Goal: Information Seeking & Learning: Learn about a topic

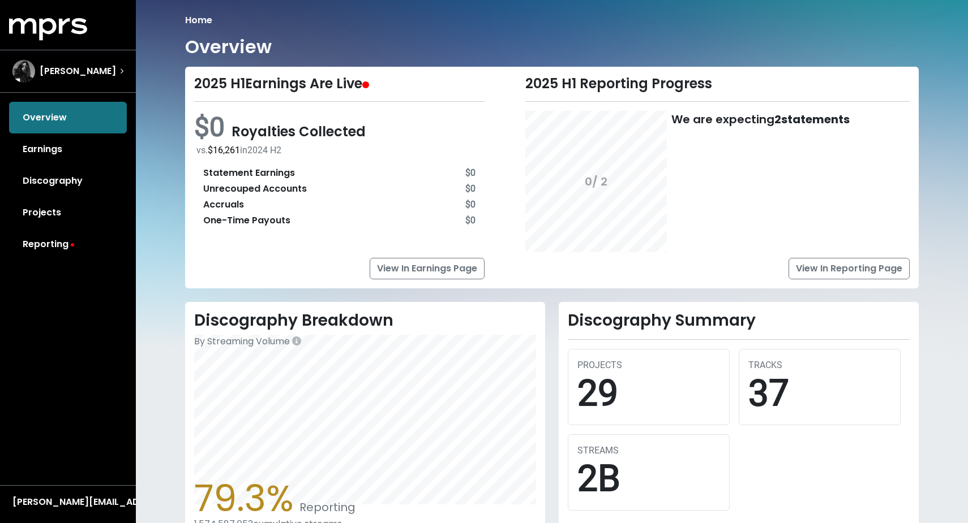
scroll to position [123, 0]
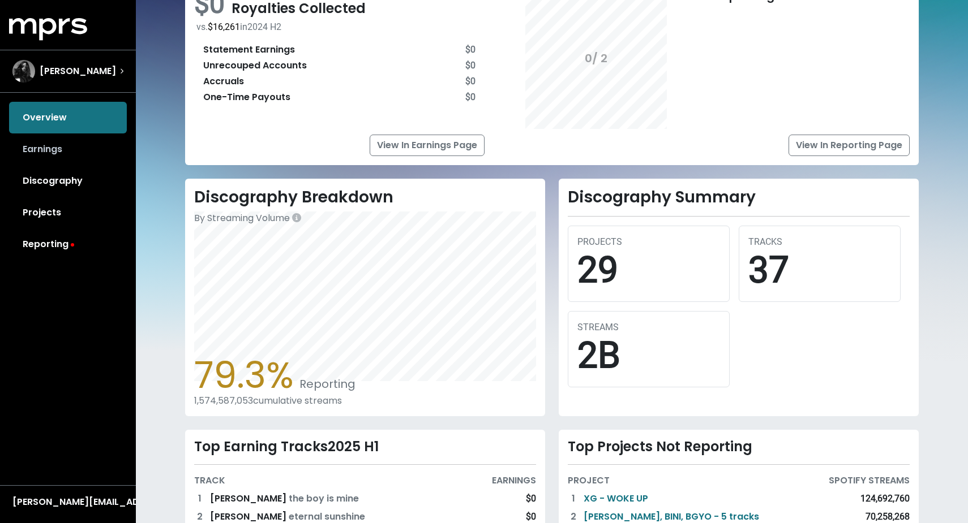
click at [74, 164] on link "Earnings" at bounding box center [68, 150] width 118 height 32
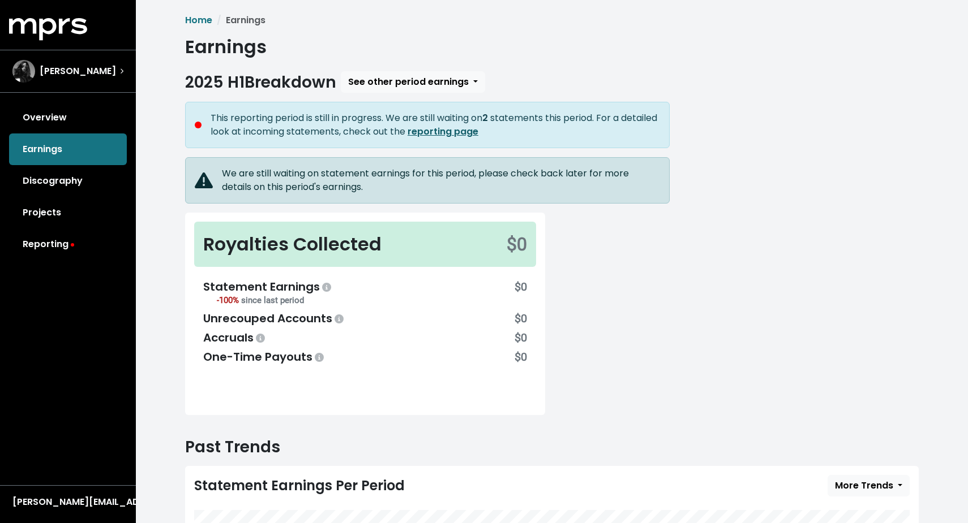
click at [478, 135] on b "reporting page" at bounding box center [442, 131] width 71 height 13
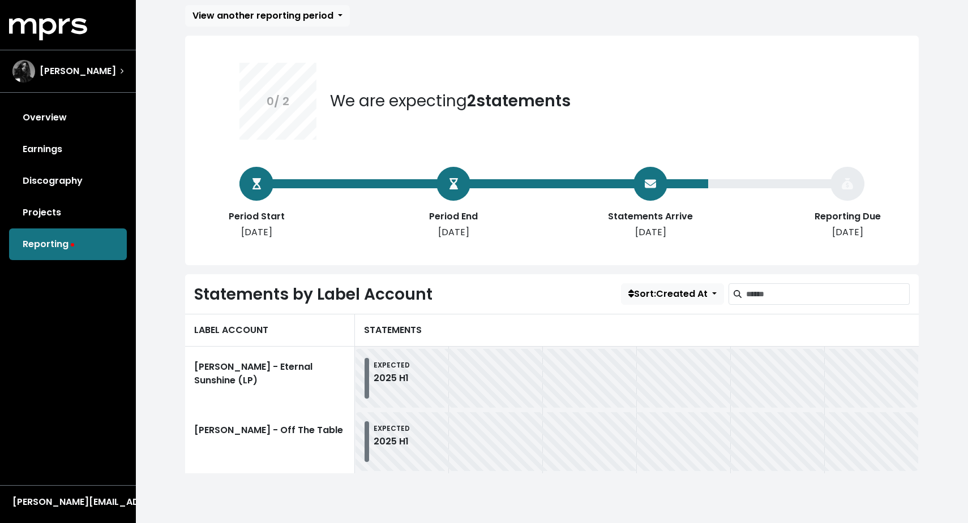
scroll to position [62, 0]
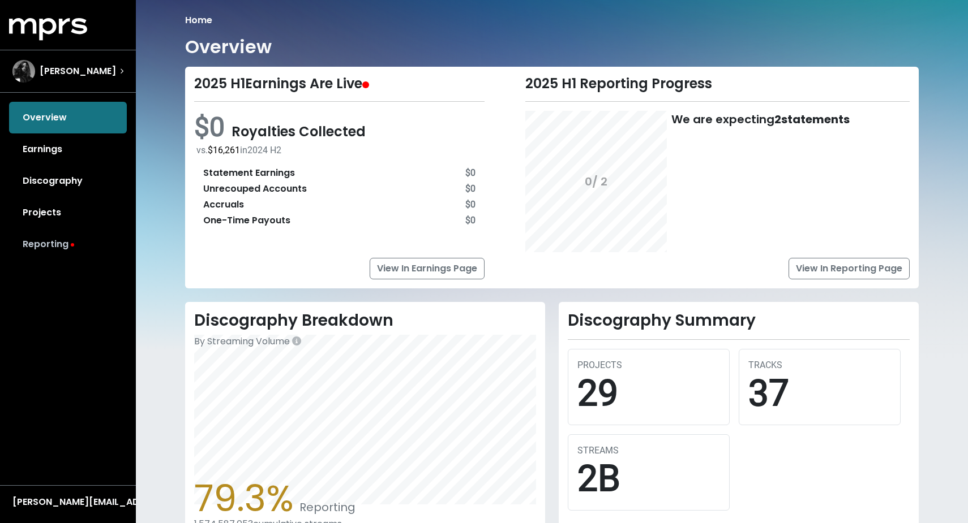
click at [65, 247] on link "Reporting" at bounding box center [68, 245] width 118 height 32
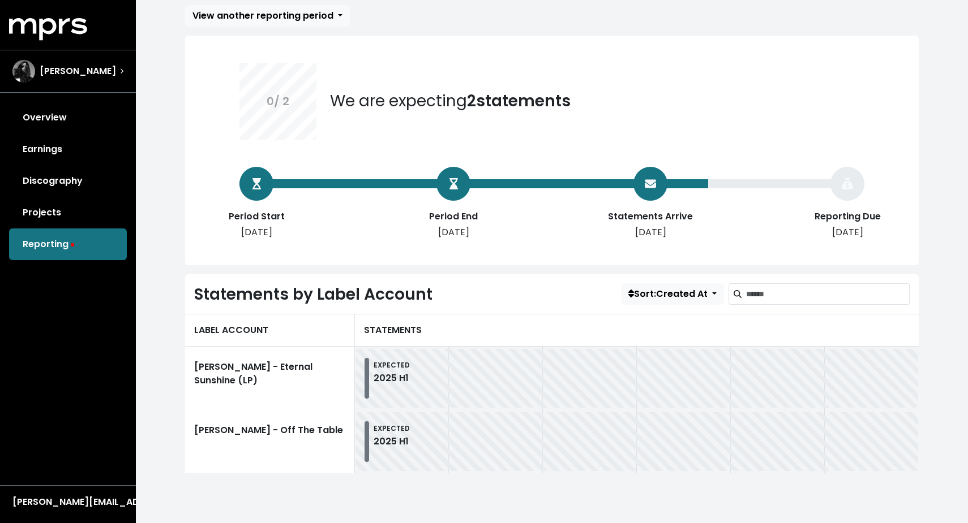
scroll to position [62, 0]
click at [57, 207] on link "Projects" at bounding box center [68, 213] width 118 height 32
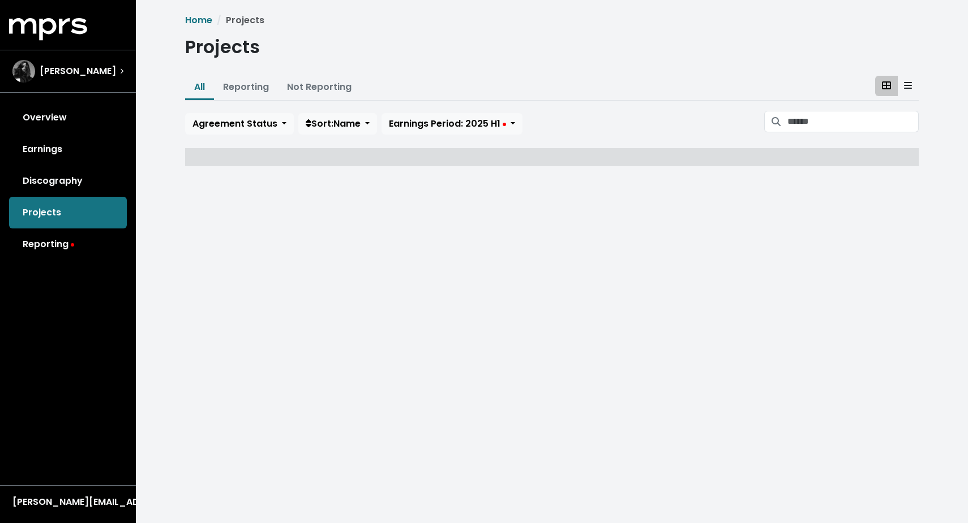
click at [58, 246] on link "Reporting" at bounding box center [68, 245] width 118 height 32
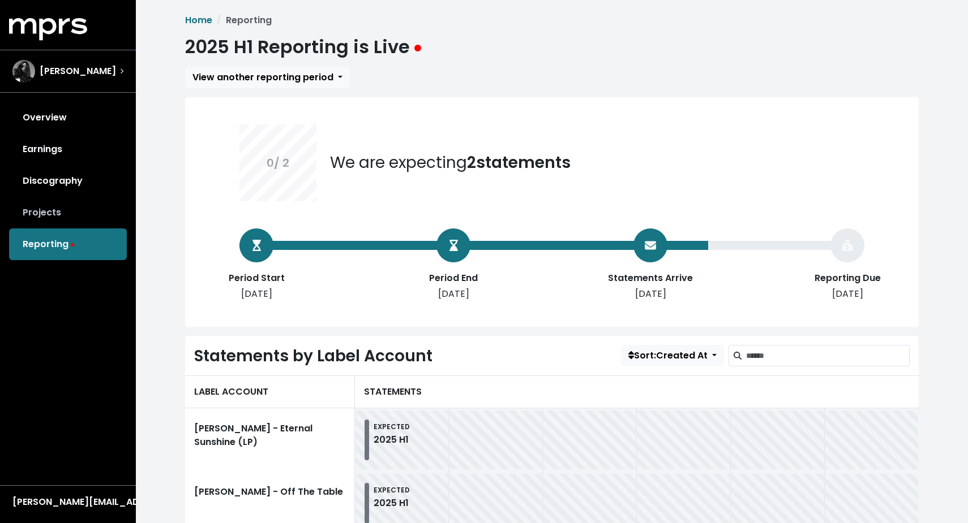
click at [62, 217] on link "Projects" at bounding box center [68, 213] width 118 height 32
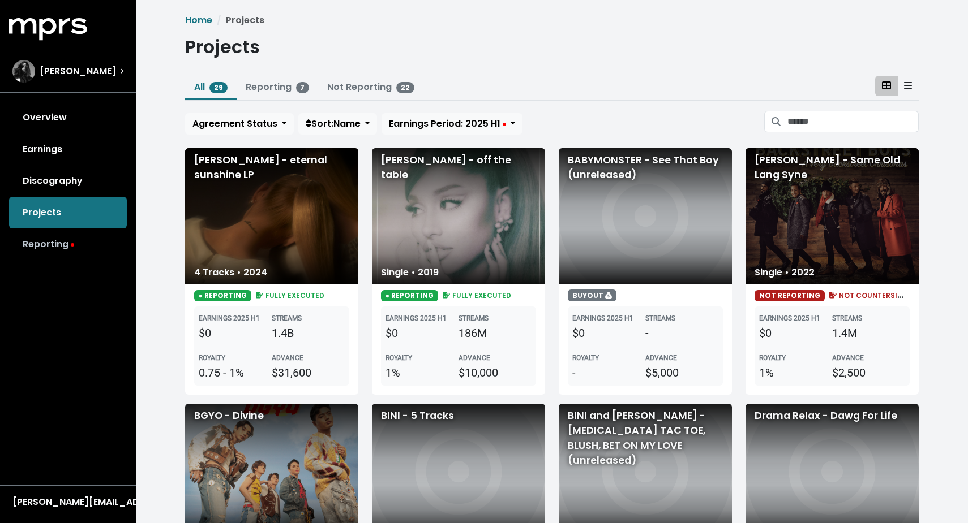
click at [53, 246] on link "Reporting" at bounding box center [68, 245] width 118 height 32
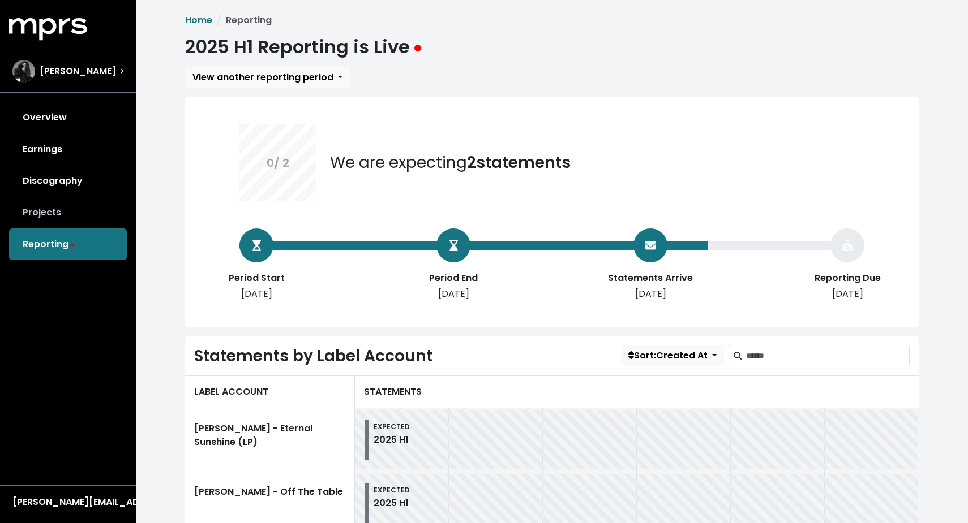
click at [71, 205] on link "Projects" at bounding box center [68, 213] width 118 height 32
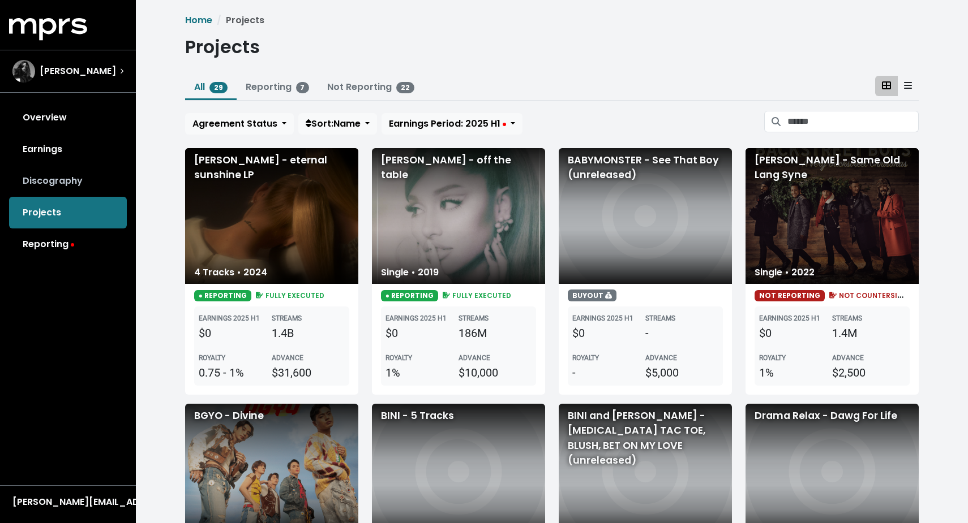
click at [71, 183] on link "Discography" at bounding box center [68, 181] width 118 height 32
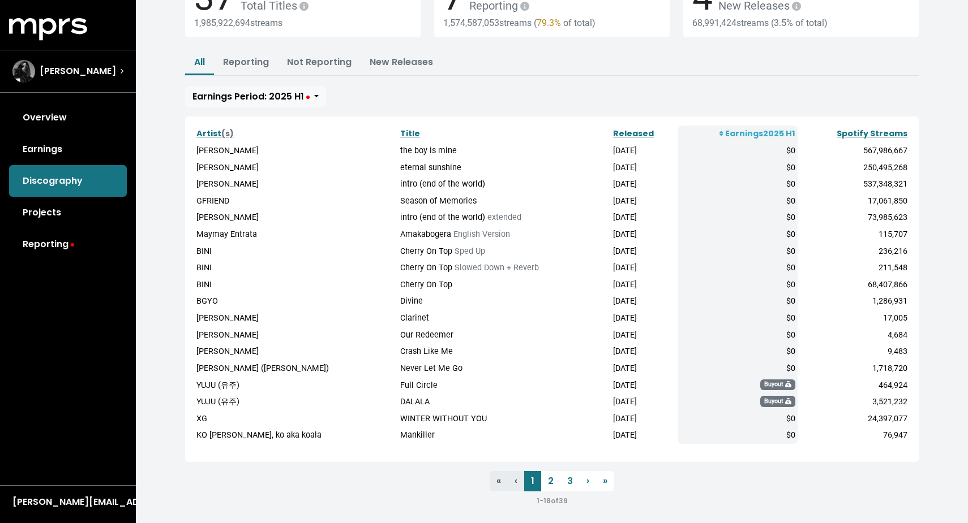
scroll to position [104, 0]
click at [567, 473] on link "3" at bounding box center [569, 482] width 19 height 20
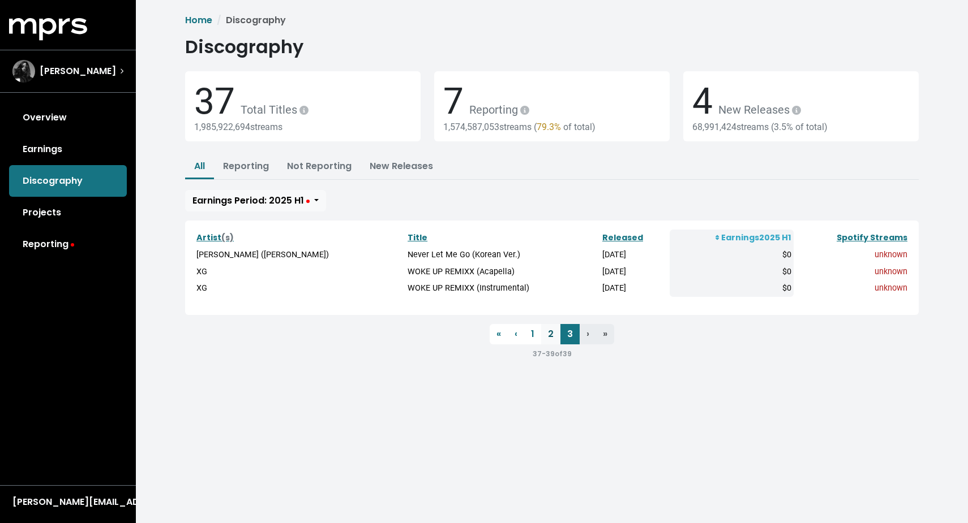
click at [553, 328] on link "2" at bounding box center [550, 334] width 19 height 20
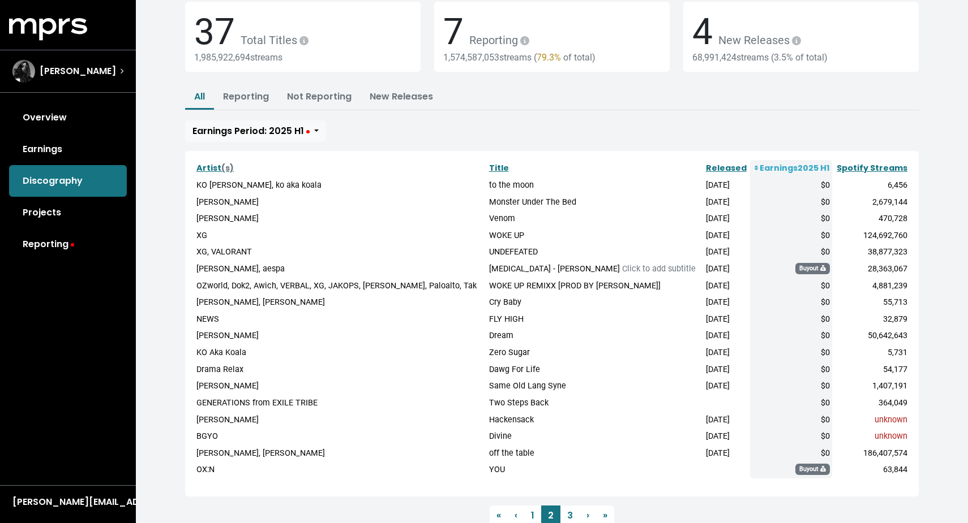
scroll to position [71, 0]
click at [205, 330] on td "[PERSON_NAME]" at bounding box center [340, 334] width 293 height 17
drag, startPoint x: 196, startPoint y: 330, endPoint x: 905, endPoint y: 332, distance: 709.5
click at [905, 332] on tr "[PERSON_NAME] Dream [DATE] $0 50,642,643" at bounding box center [551, 334] width 715 height 17
click at [256, 366] on td "Drama Relax" at bounding box center [340, 368] width 293 height 17
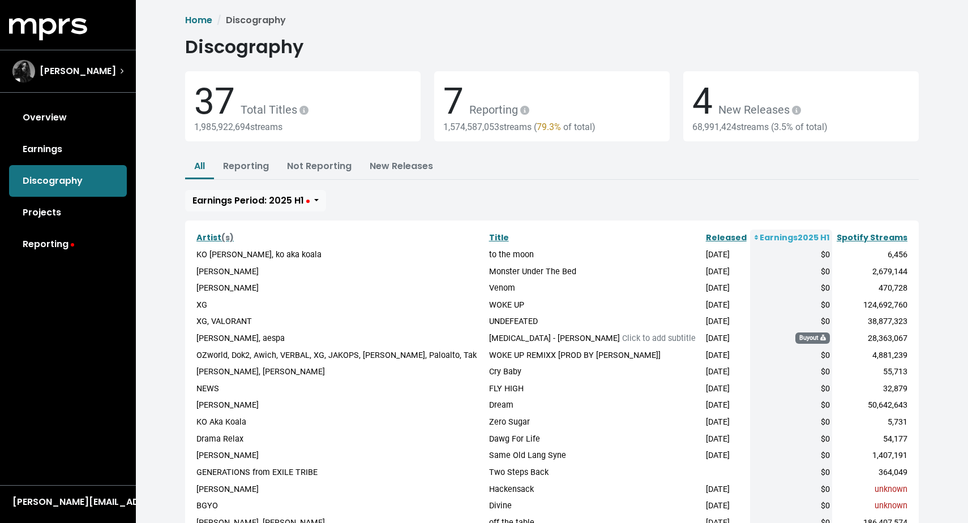
scroll to position [0, 0]
click at [52, 119] on link "Overview" at bounding box center [68, 118] width 118 height 32
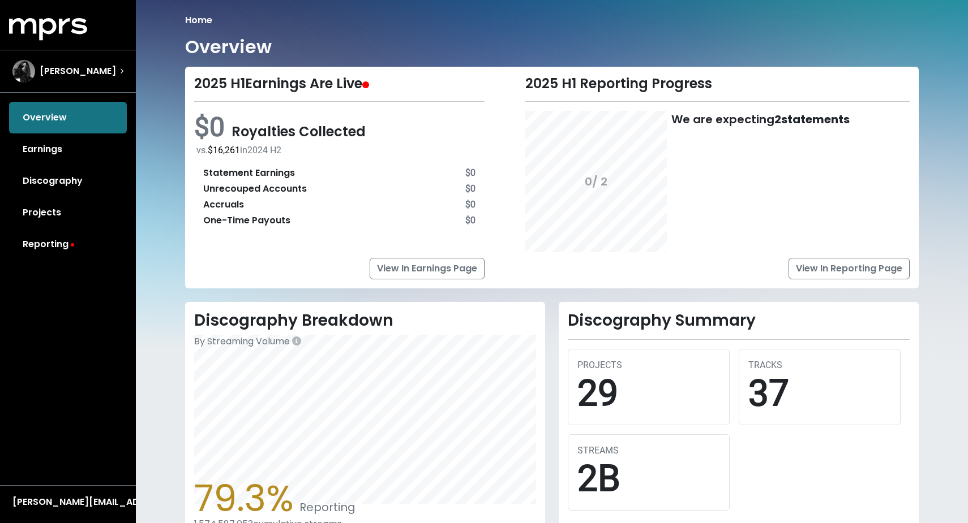
drag, startPoint x: 80, startPoint y: 156, endPoint x: 44, endPoint y: 148, distance: 36.4
click at [80, 156] on link "Earnings" at bounding box center [68, 150] width 118 height 32
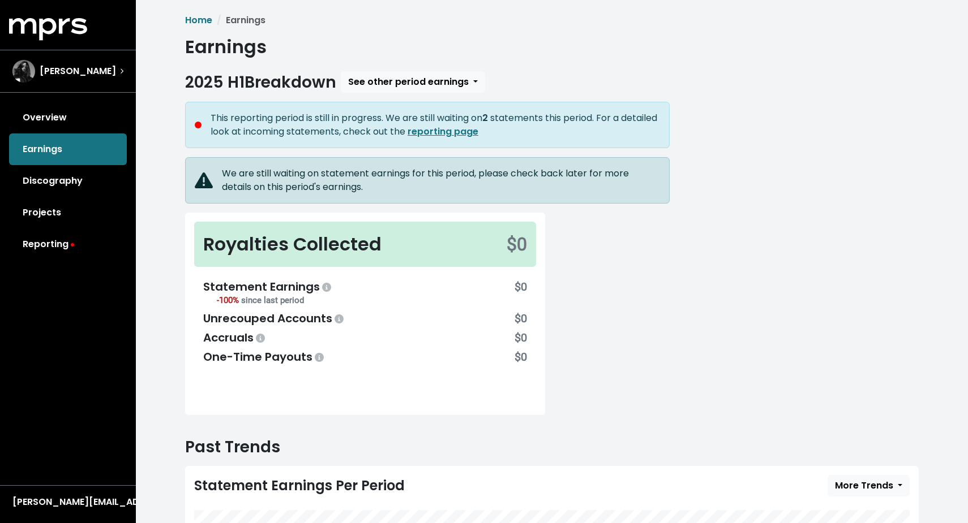
click at [44, 148] on div "Overview Earnings Discography Projects Reporting" at bounding box center [68, 181] width 136 height 158
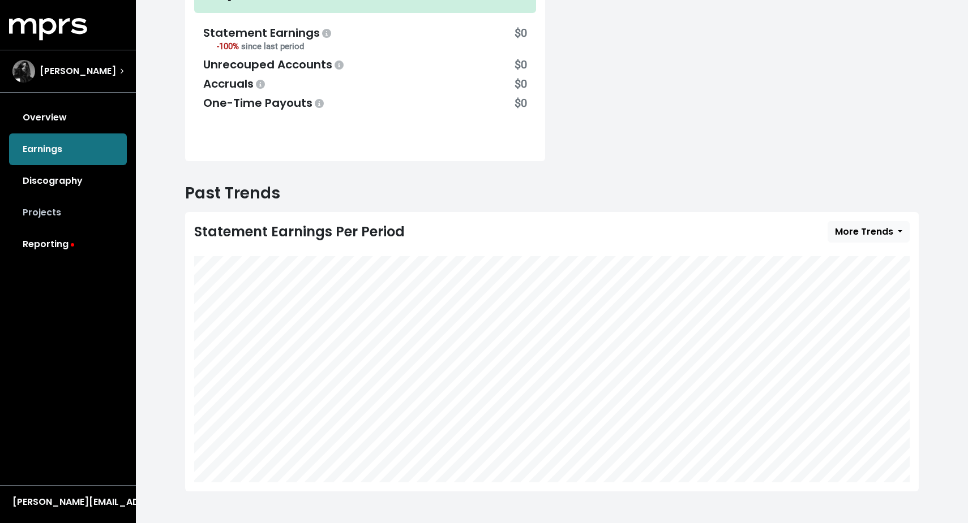
scroll to position [253, 0]
click at [56, 181] on link "Discography" at bounding box center [68, 181] width 118 height 32
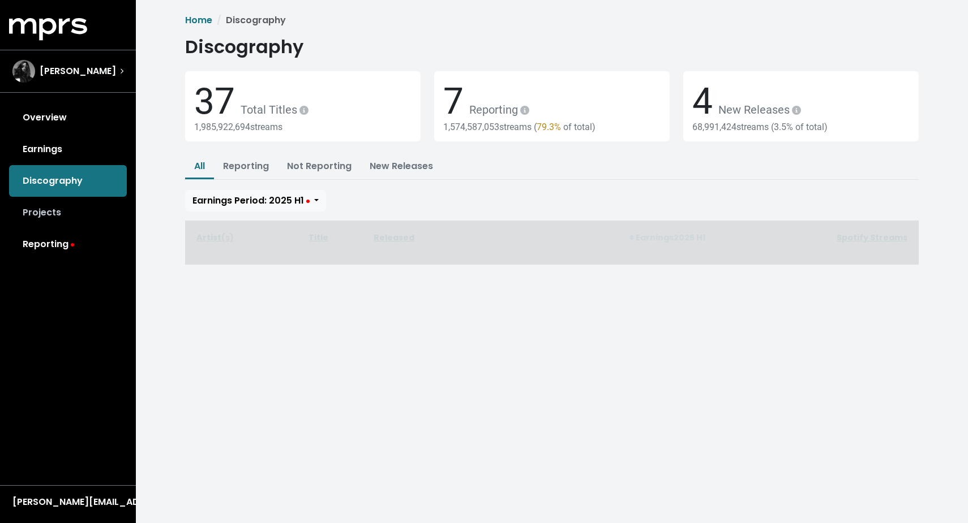
click at [63, 217] on link "Projects" at bounding box center [68, 213] width 118 height 32
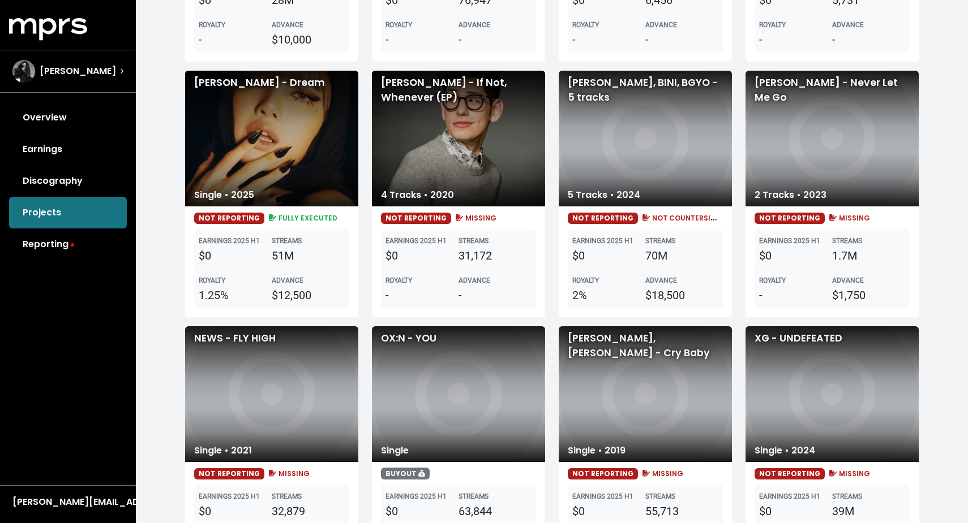
scroll to position [1036, 0]
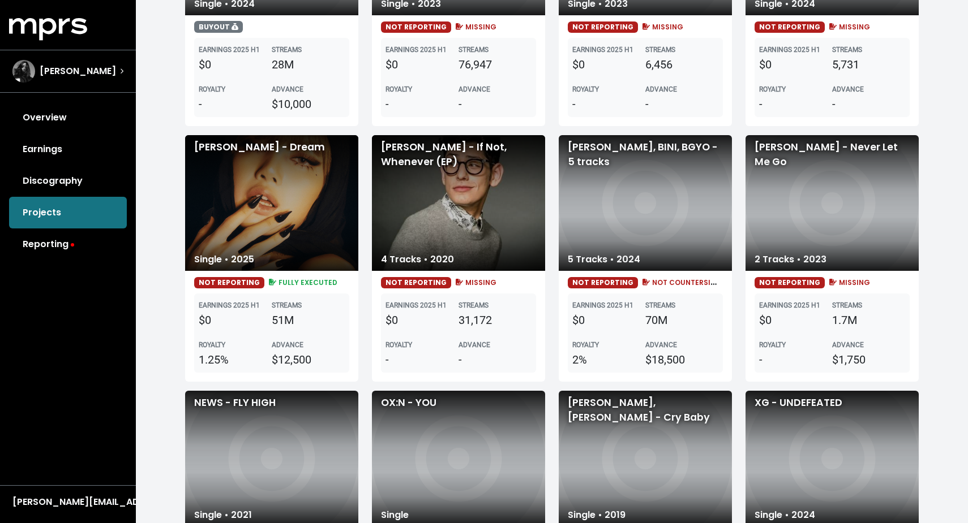
click at [263, 247] on div "[PERSON_NAME] - Dream" at bounding box center [271, 203] width 173 height 136
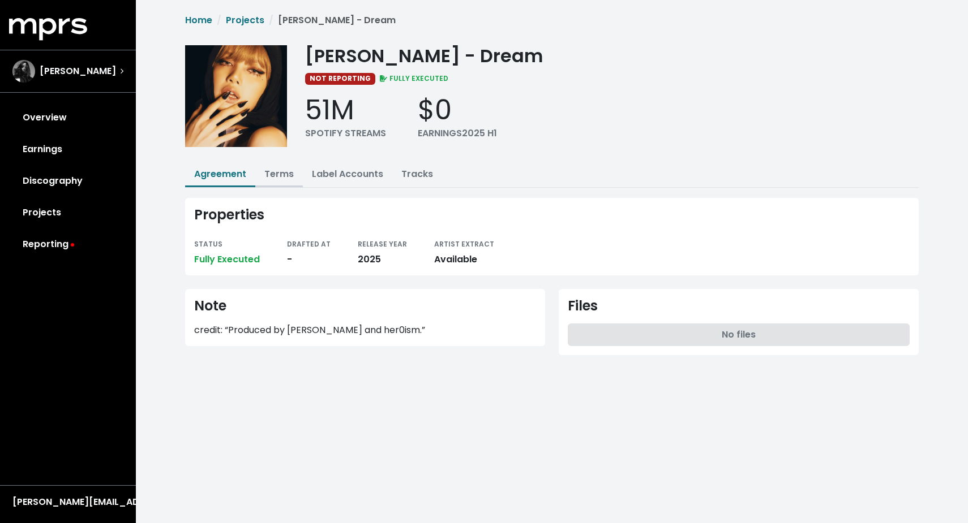
click at [283, 177] on link "Terms" at bounding box center [278, 173] width 29 height 13
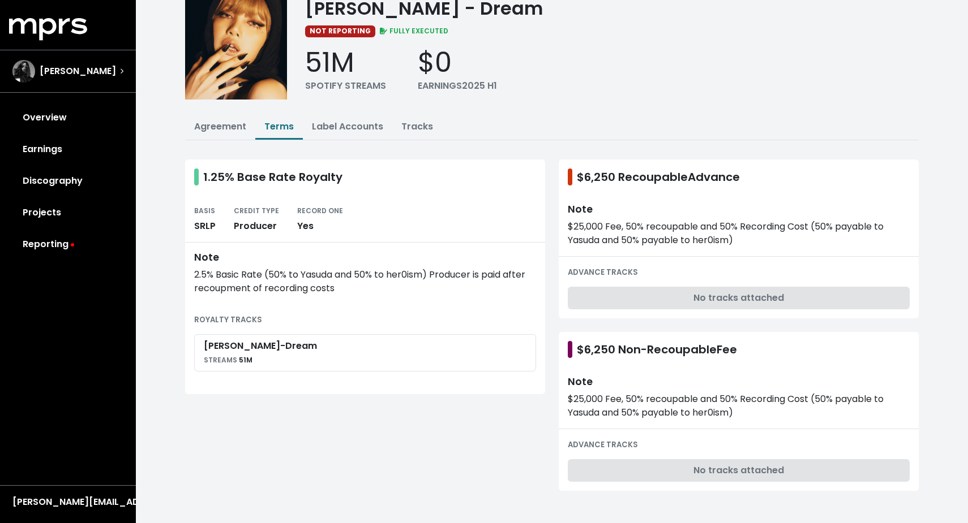
scroll to position [46, 0]
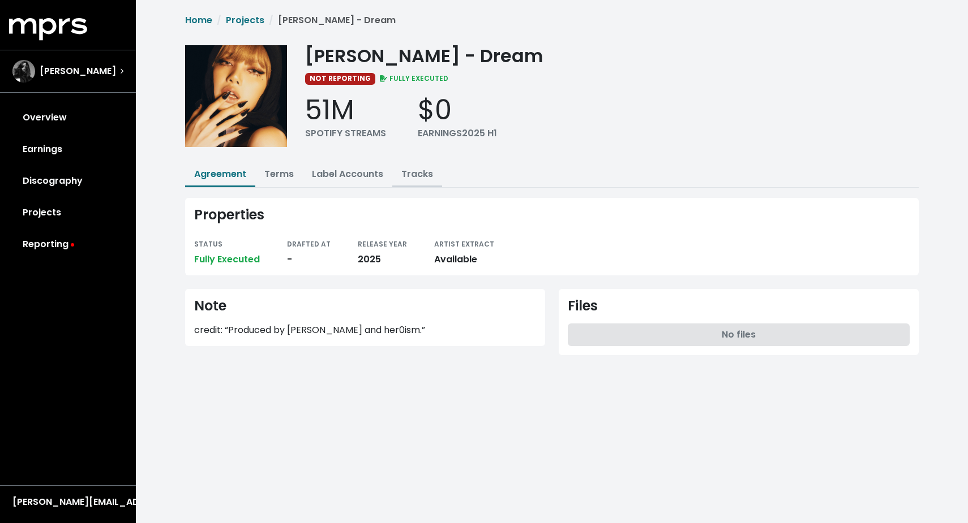
click at [418, 170] on link "Tracks" at bounding box center [417, 173] width 32 height 13
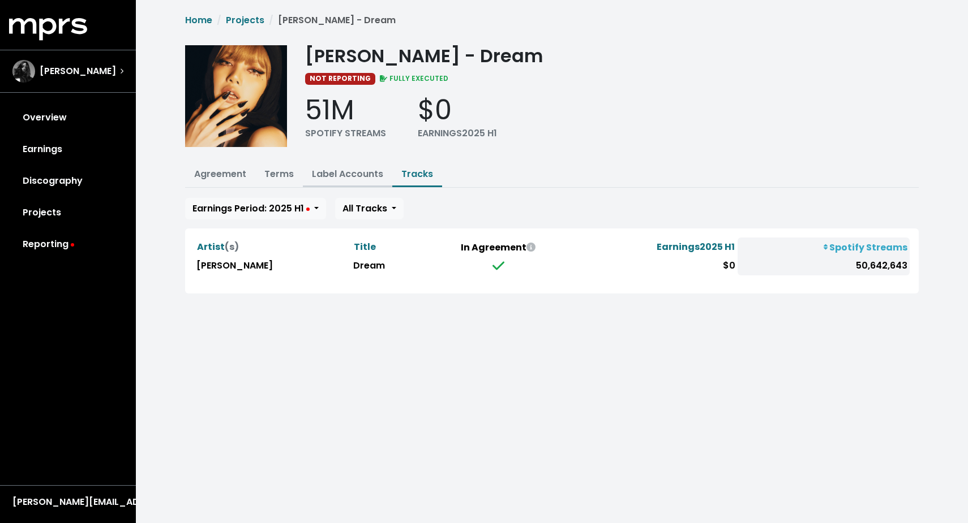
click at [350, 174] on link "Label Accounts" at bounding box center [347, 173] width 71 height 13
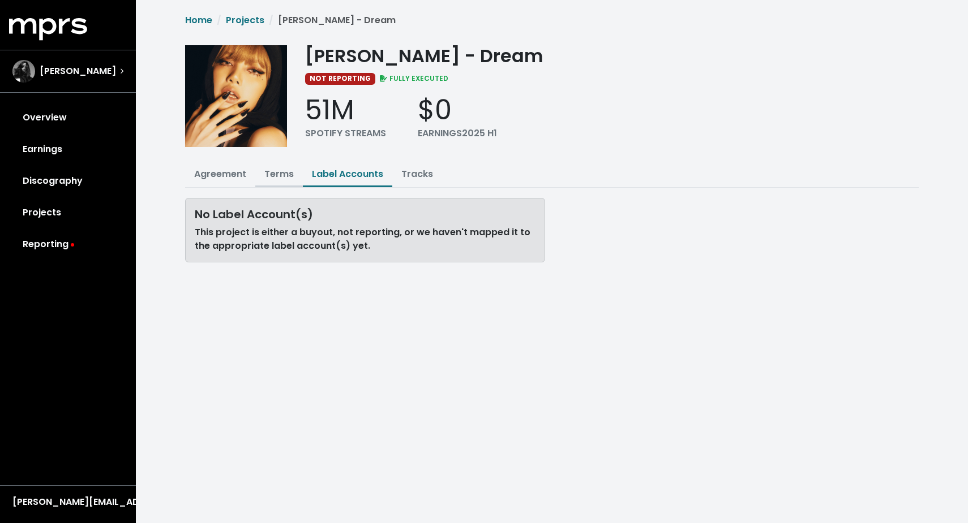
click at [265, 175] on link "Terms" at bounding box center [278, 173] width 29 height 13
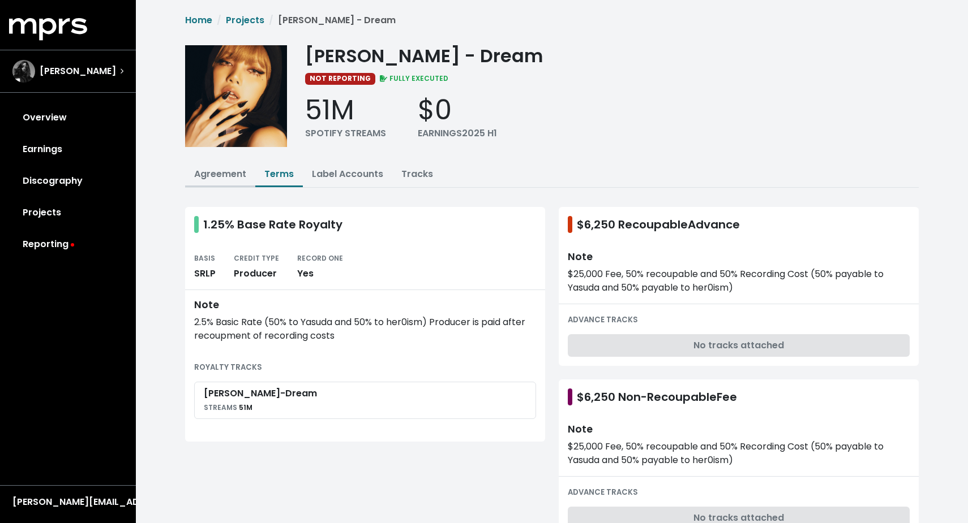
click at [226, 177] on link "Agreement" at bounding box center [220, 173] width 52 height 13
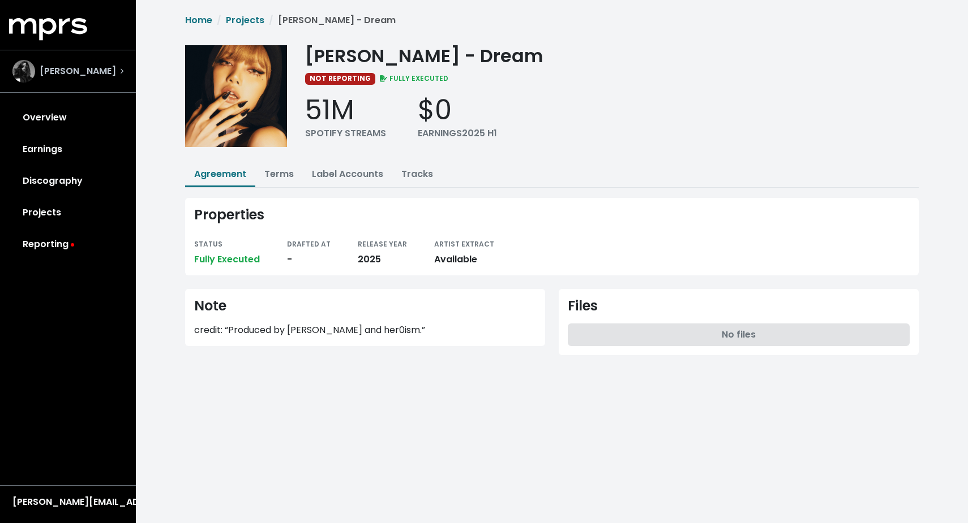
click at [67, 78] on span "[PERSON_NAME]" at bounding box center [78, 72] width 76 height 14
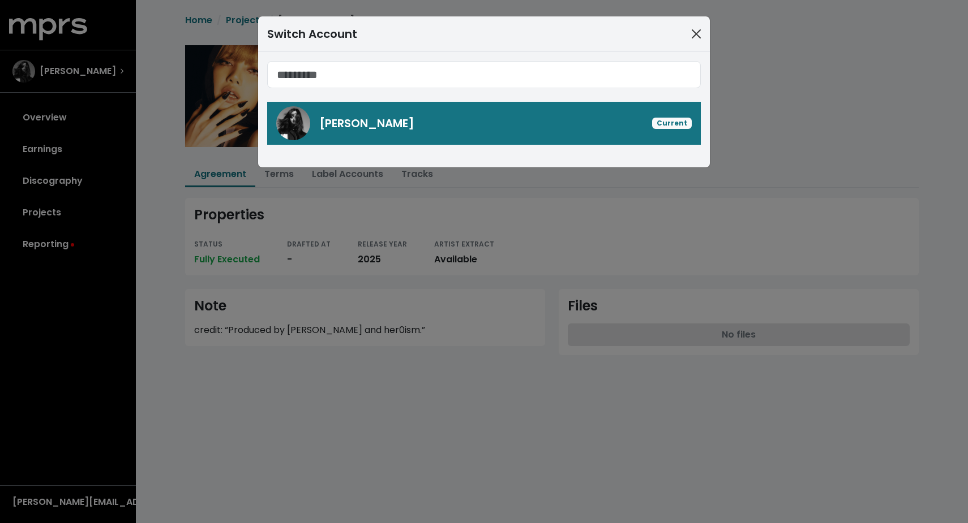
click at [688, 36] on button "Close" at bounding box center [696, 34] width 18 height 18
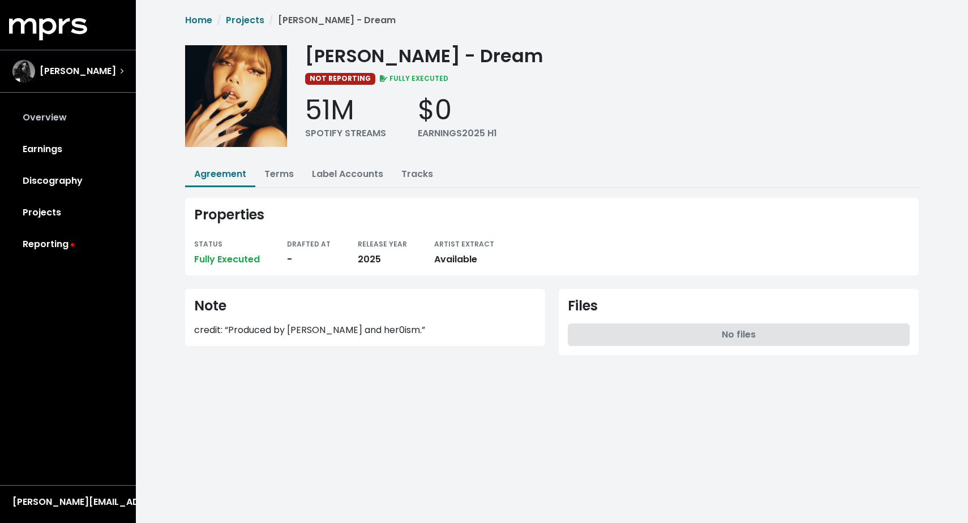
click at [43, 127] on link "Overview" at bounding box center [68, 118] width 118 height 32
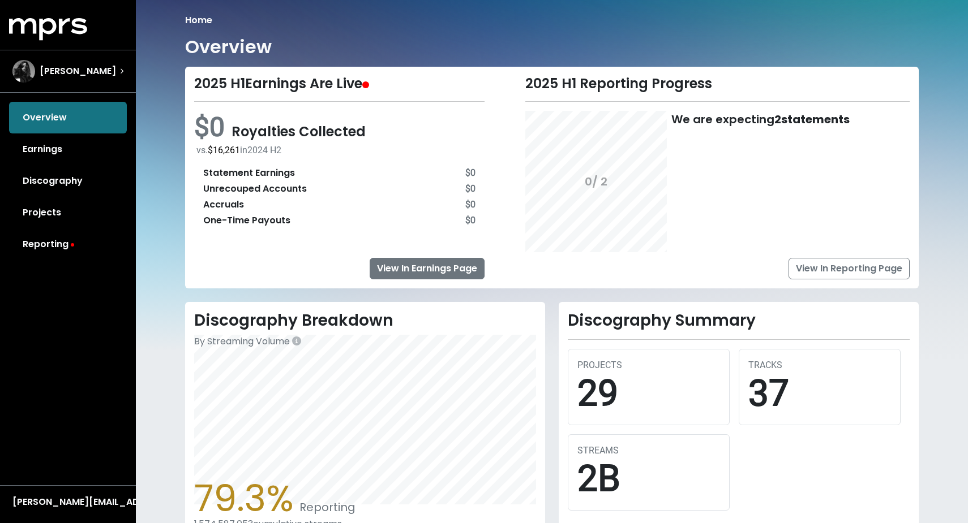
click at [453, 274] on link "View In Earnings Page" at bounding box center [426, 269] width 115 height 22
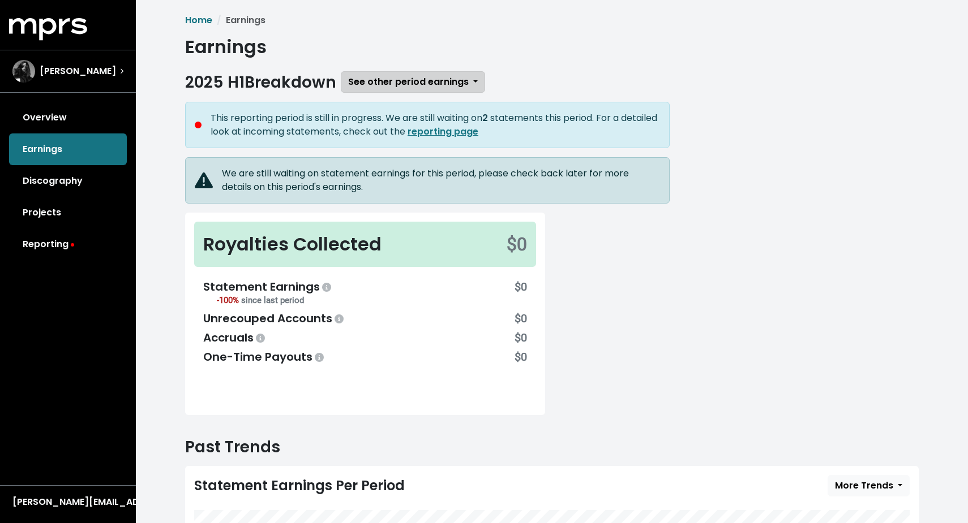
click at [471, 84] on button "See other period earnings" at bounding box center [413, 82] width 144 height 22
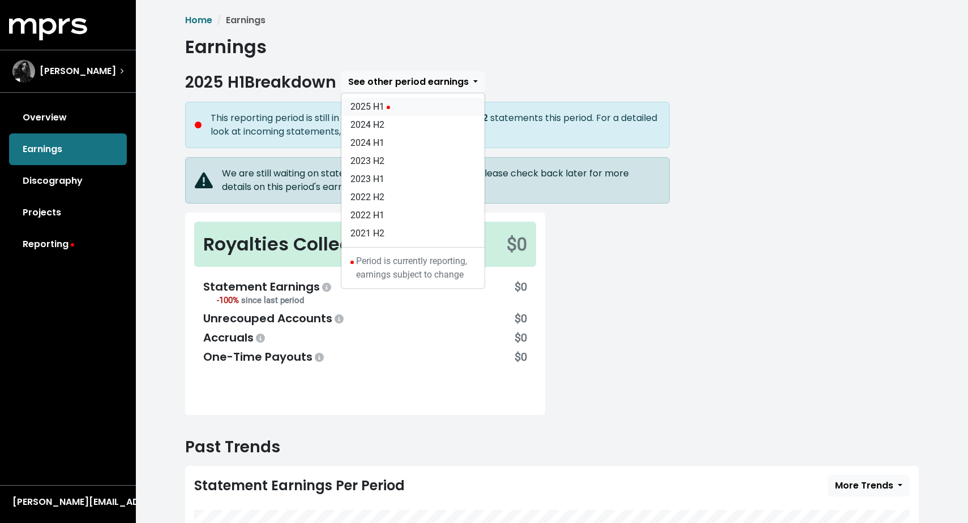
click at [394, 108] on link "2025 H1" at bounding box center [412, 107] width 143 height 18
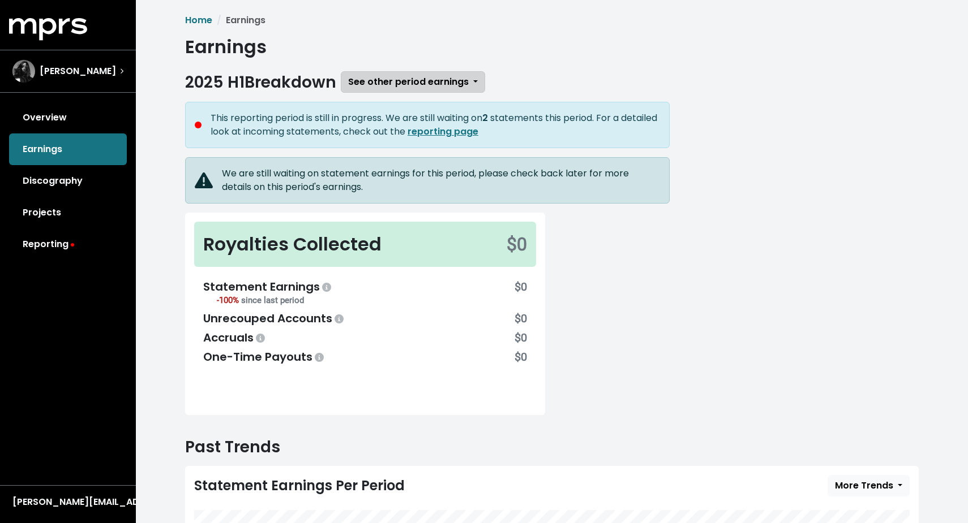
click at [468, 81] on span "See other period earnings" at bounding box center [408, 81] width 121 height 13
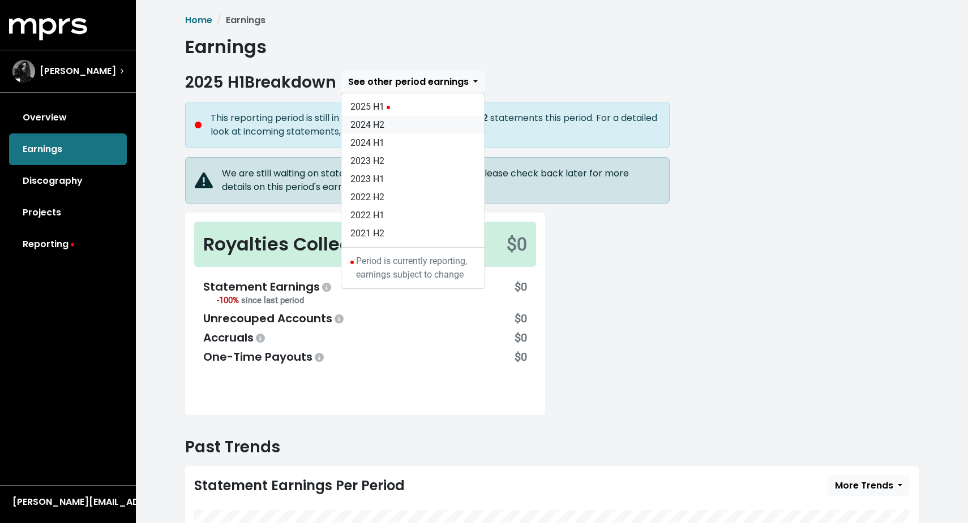
click at [387, 123] on link "2024 H2" at bounding box center [412, 125] width 143 height 18
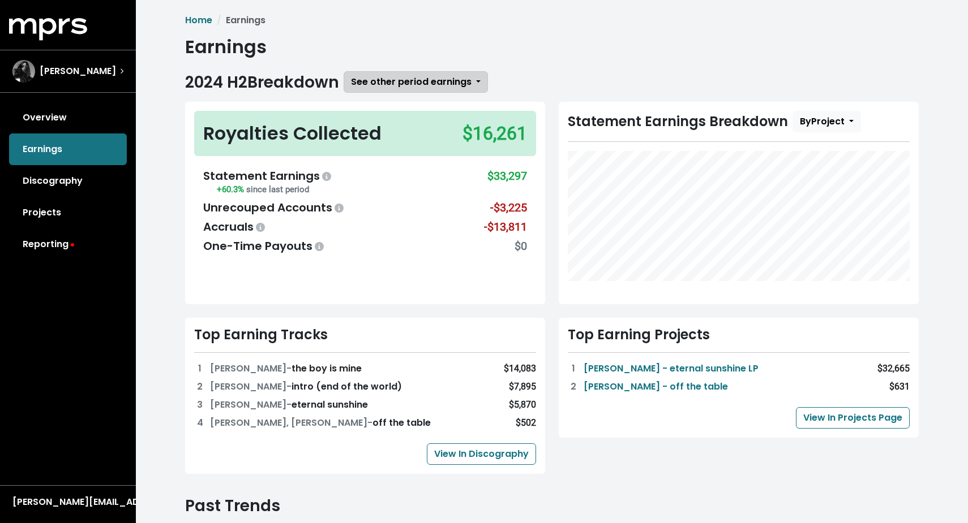
click at [475, 89] on button "See other period earnings" at bounding box center [415, 82] width 144 height 22
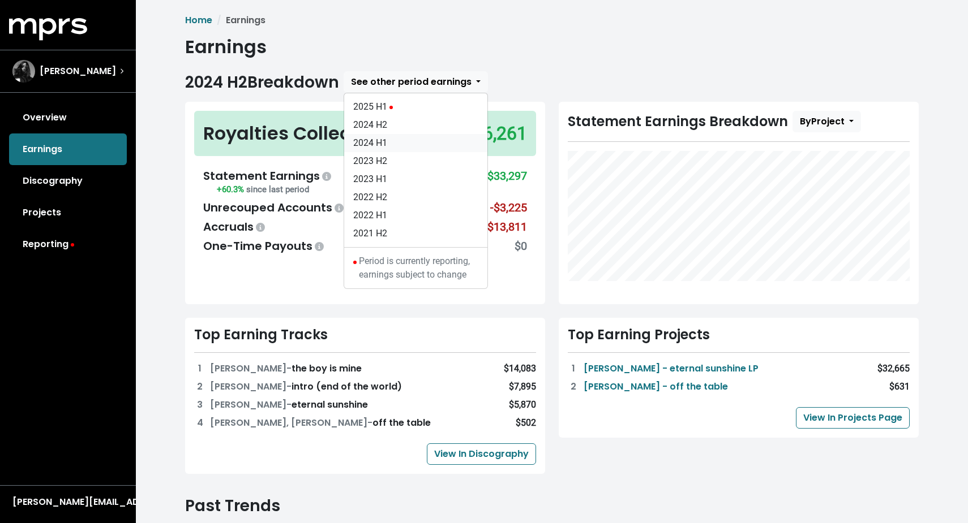
click at [392, 149] on link "2024 H1" at bounding box center [415, 143] width 143 height 18
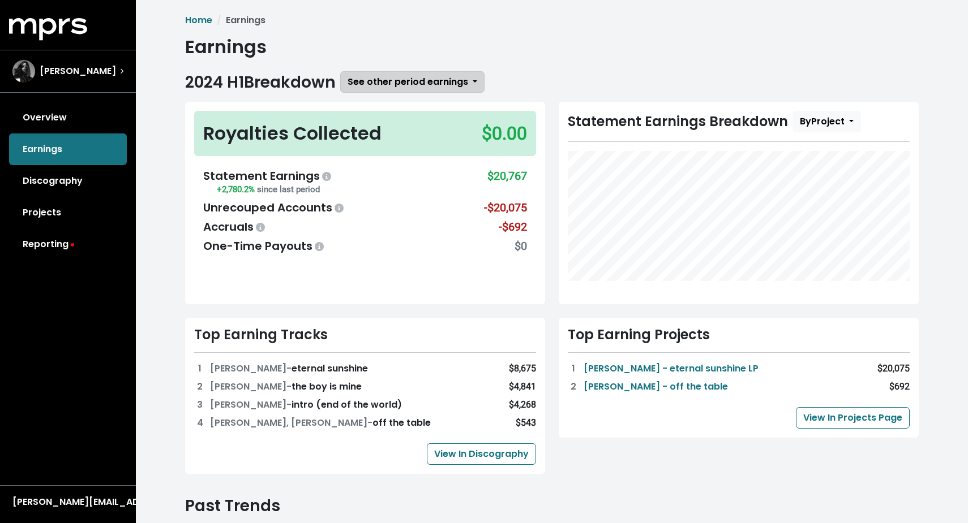
click at [473, 81] on button "See other period earnings" at bounding box center [412, 82] width 144 height 22
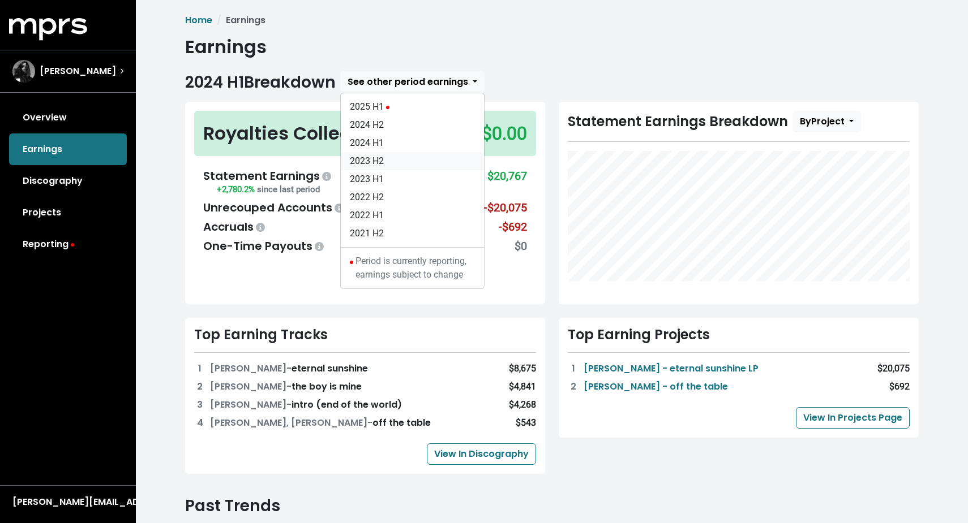
click at [385, 163] on link "2023 H2" at bounding box center [412, 161] width 143 height 18
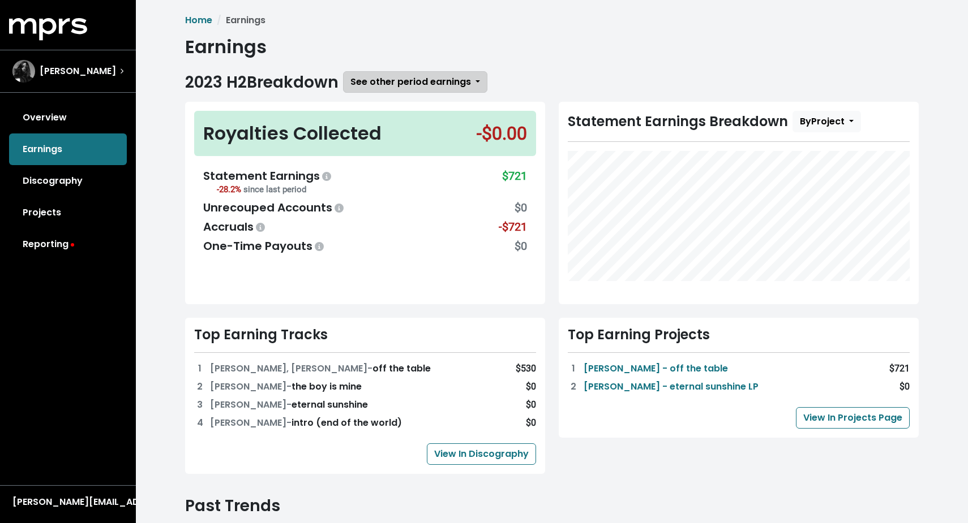
click at [479, 81] on button "See other period earnings" at bounding box center [415, 82] width 144 height 22
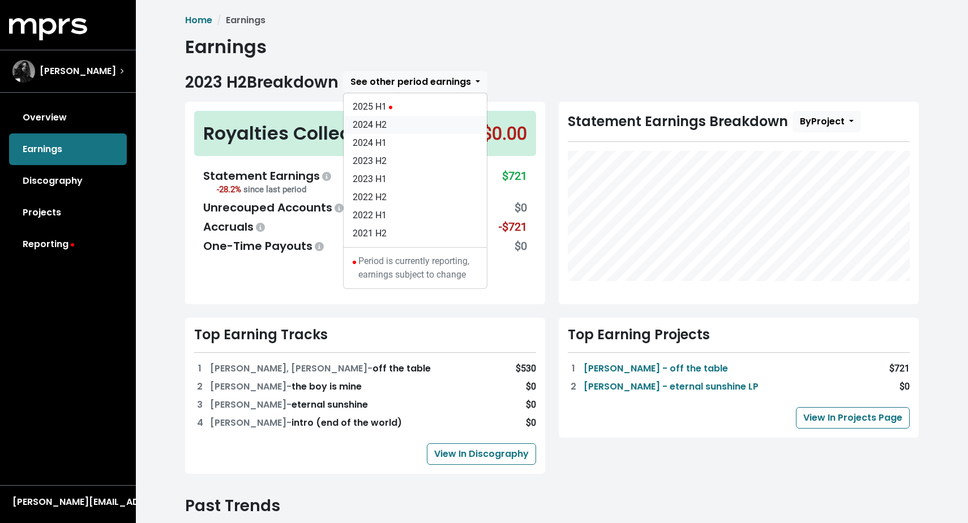
click at [424, 125] on link "2024 H2" at bounding box center [414, 125] width 143 height 18
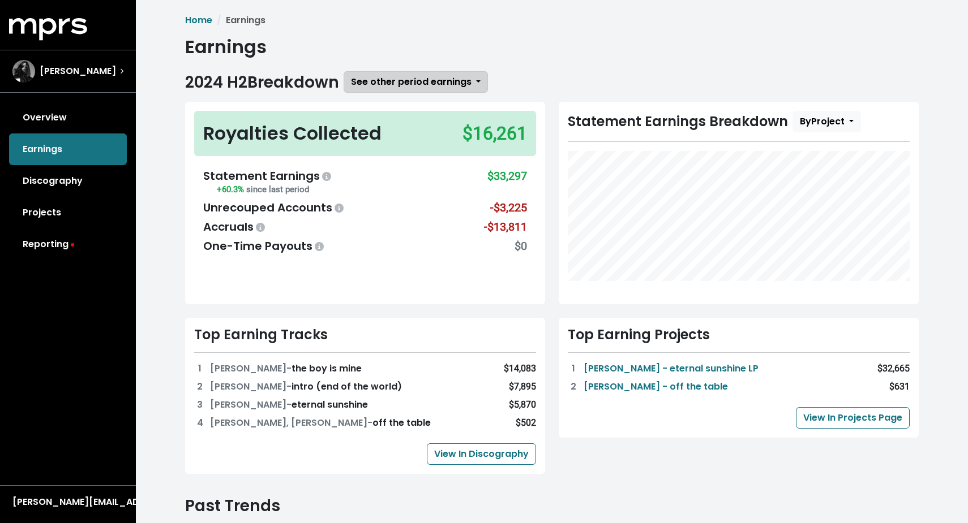
click at [478, 80] on button "See other period earnings" at bounding box center [415, 82] width 144 height 22
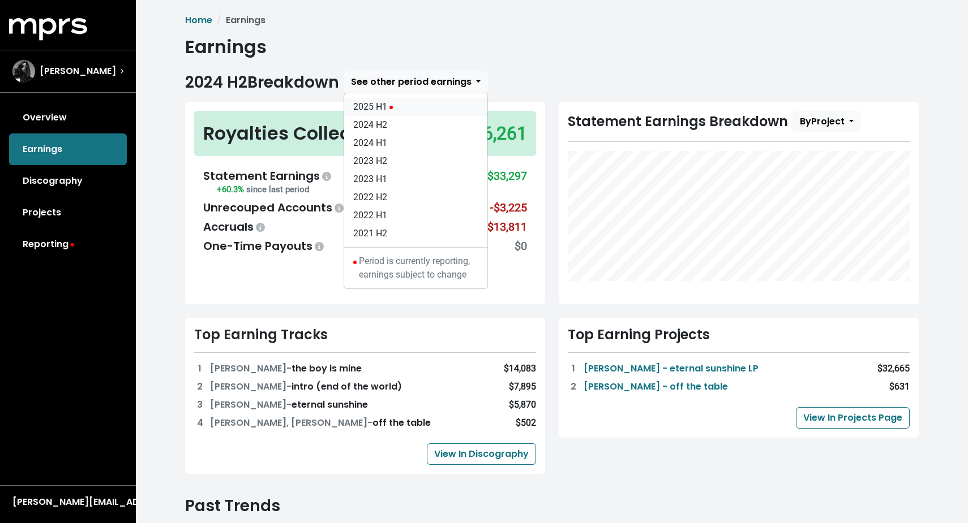
click at [410, 109] on link "2025 H1" at bounding box center [415, 107] width 143 height 18
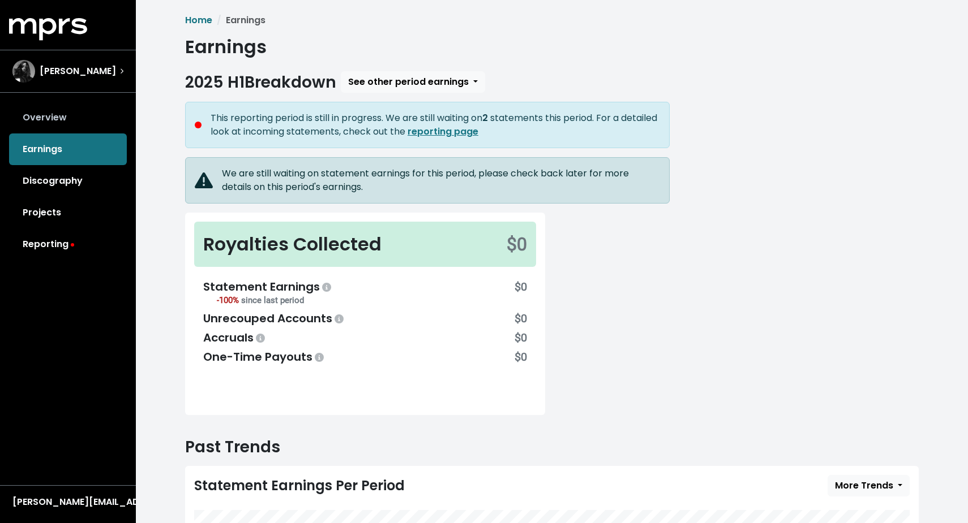
click at [98, 121] on link "Overview" at bounding box center [68, 118] width 118 height 32
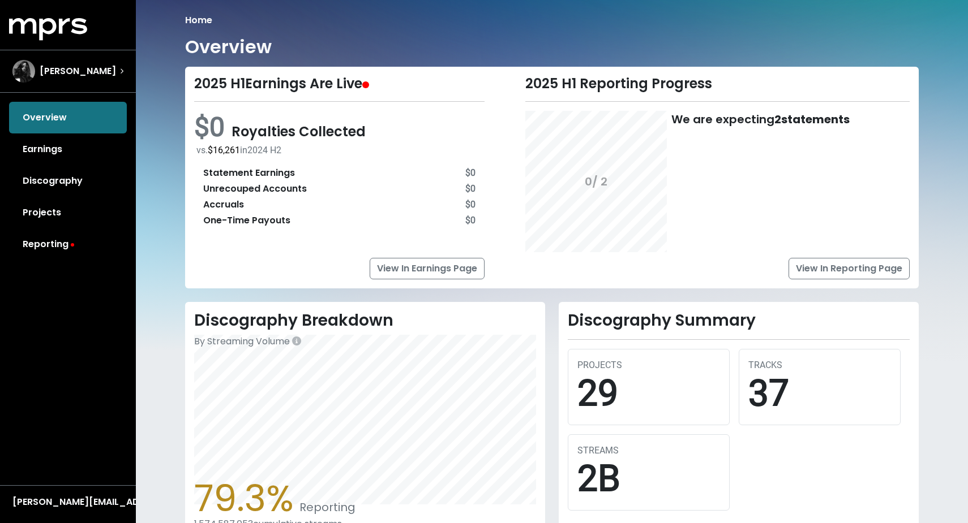
click at [59, 240] on link "Reporting" at bounding box center [68, 245] width 118 height 32
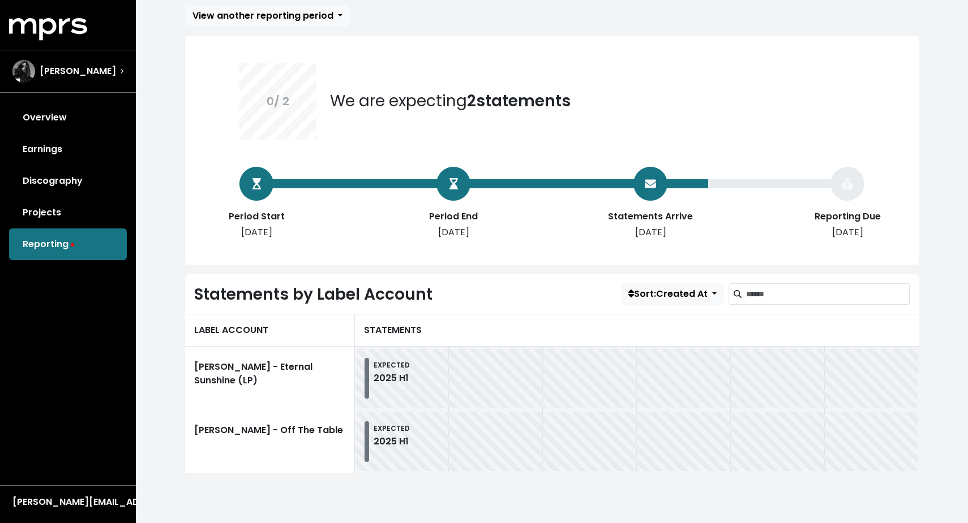
scroll to position [62, 0]
click at [72, 225] on link "Projects" at bounding box center [68, 213] width 118 height 32
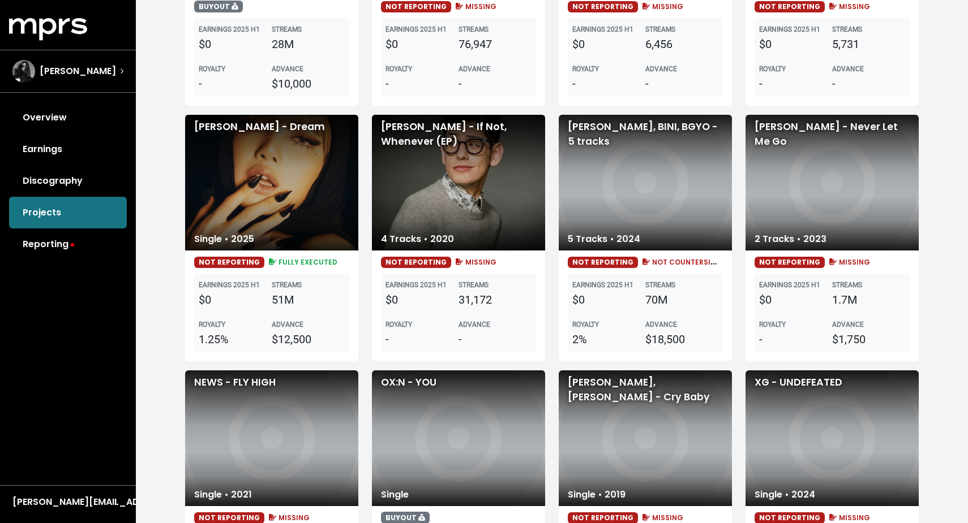
scroll to position [1056, 0]
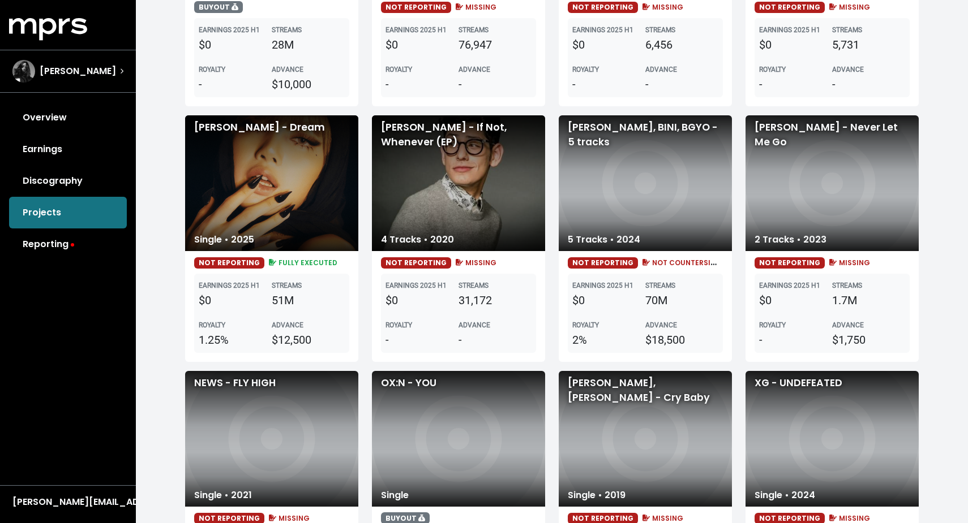
click at [248, 220] on div "[PERSON_NAME] - Dream" at bounding box center [271, 183] width 173 height 136
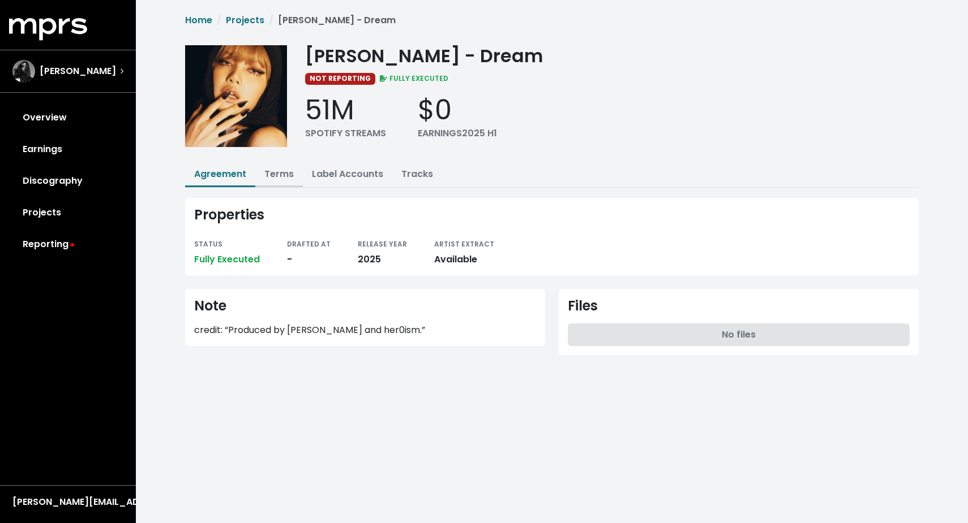
click at [282, 178] on link "Terms" at bounding box center [278, 173] width 29 height 13
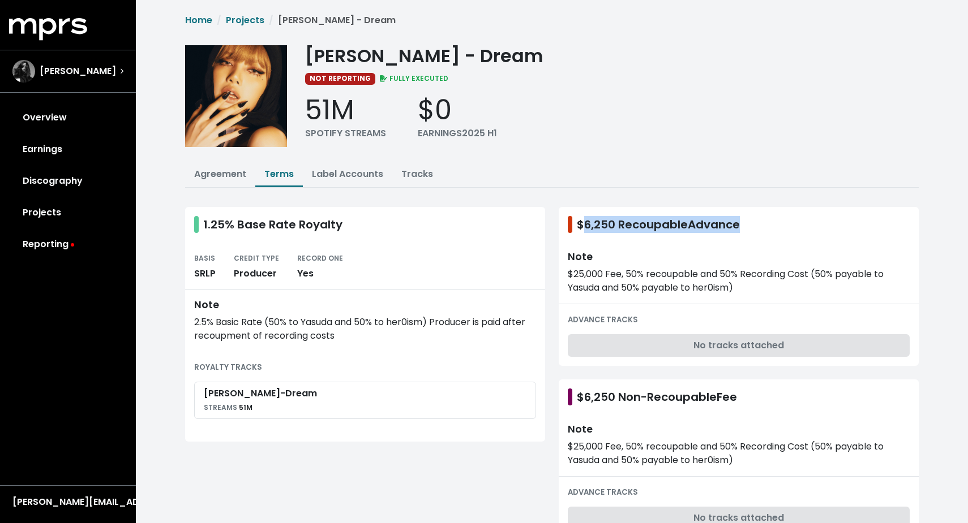
drag, startPoint x: 582, startPoint y: 214, endPoint x: 777, endPoint y: 223, distance: 195.4
click at [780, 226] on div "$6,250 Recoupable Advance" at bounding box center [738, 224] width 360 height 35
click at [635, 251] on div "Note" at bounding box center [738, 257] width 342 height 12
drag, startPoint x: 743, startPoint y: 263, endPoint x: 810, endPoint y: 264, distance: 66.8
click at [810, 268] on div "$25,000 Fee, 50% recoupable and 50% Recording Cost (50% payable to Yasuda and 5…" at bounding box center [738, 281] width 342 height 27
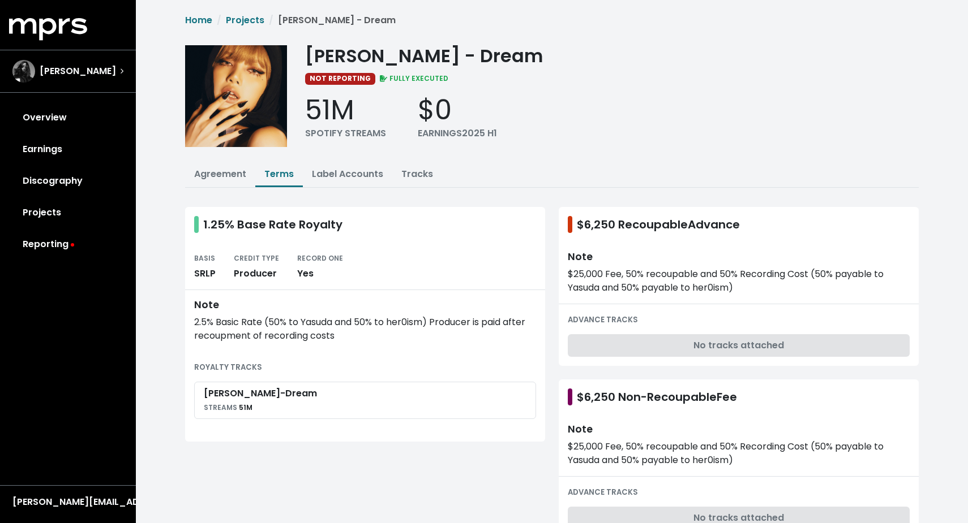
click at [747, 277] on div "$25,000 Fee, 50% recoupable and 50% Recording Cost (50% payable to Yasuda and 5…" at bounding box center [738, 281] width 342 height 27
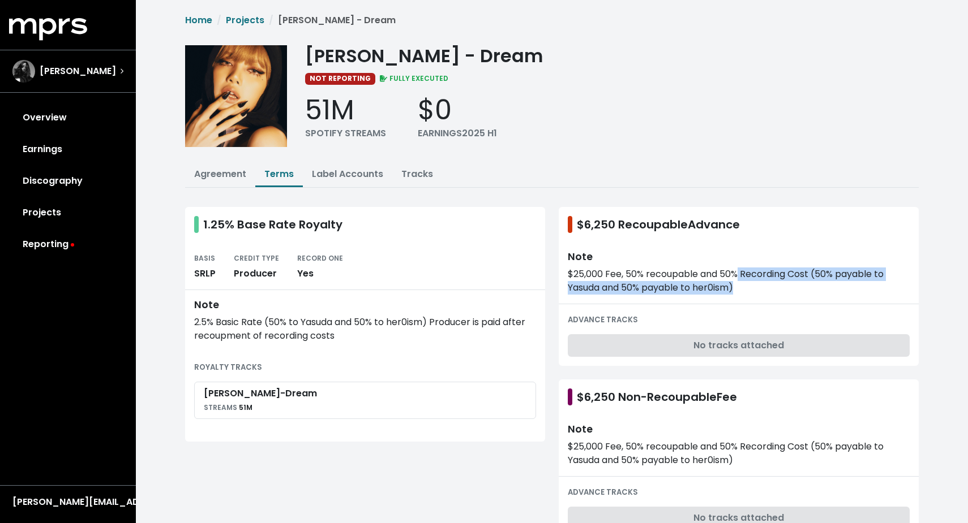
drag, startPoint x: 739, startPoint y: 260, endPoint x: 797, endPoint y: 290, distance: 64.3
click at [805, 289] on div "Note $25,000 Fee, 50% recoupable and 50% Recording Cost (50% payable to Yasuda …" at bounding box center [738, 273] width 360 height 62
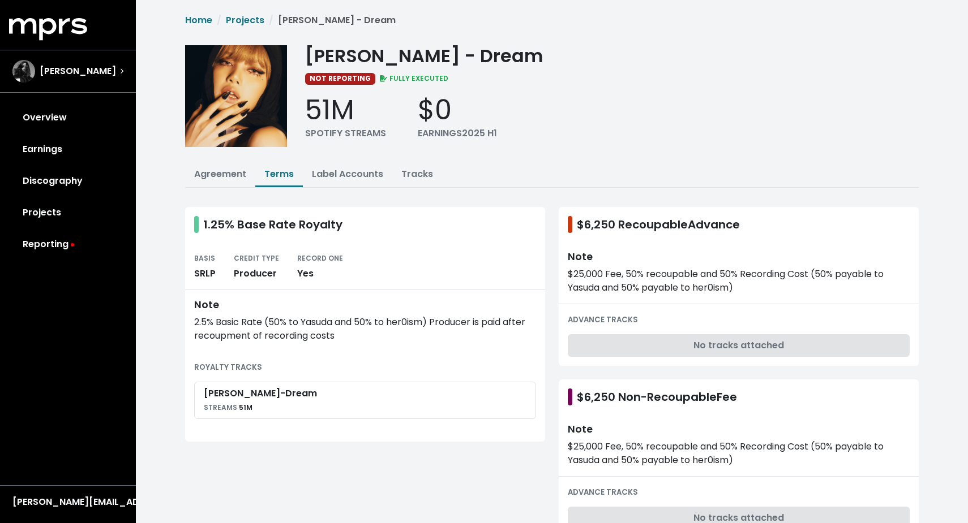
click at [648, 335] on div "No tracks attached" at bounding box center [738, 345] width 342 height 23
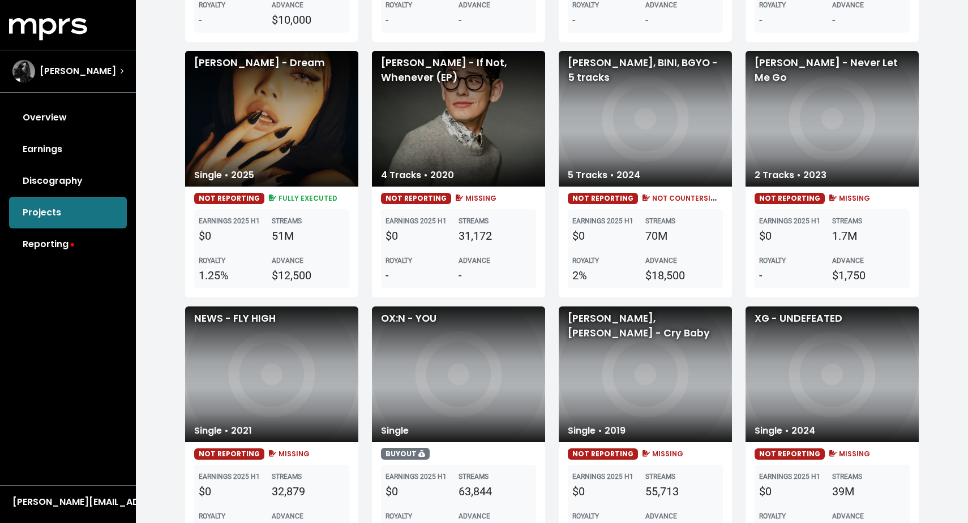
scroll to position [1108, 0]
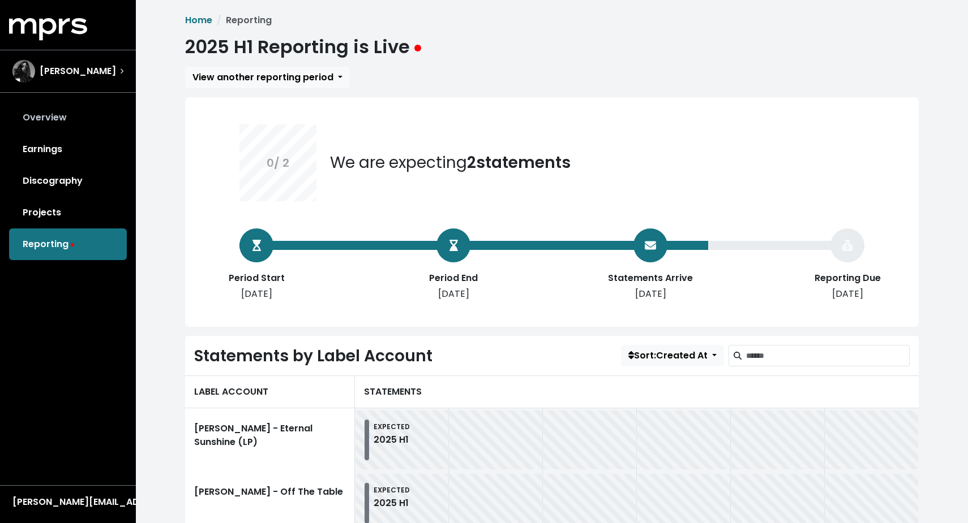
click at [61, 108] on link "Overview" at bounding box center [68, 118] width 118 height 32
